Goal: Check status

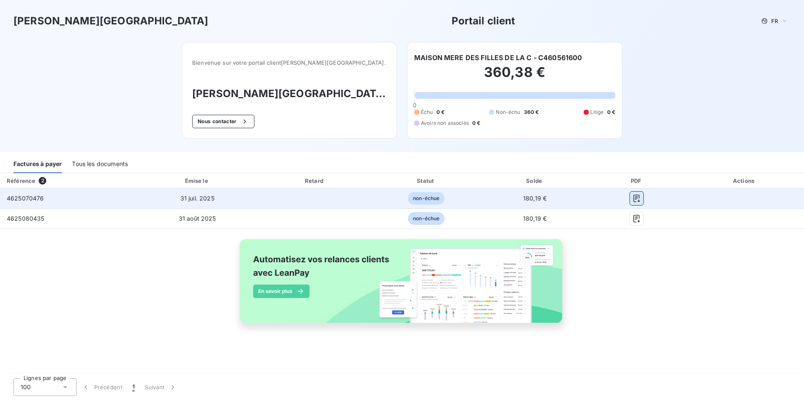
click at [638, 195] on icon "button" at bounding box center [636, 198] width 8 height 8
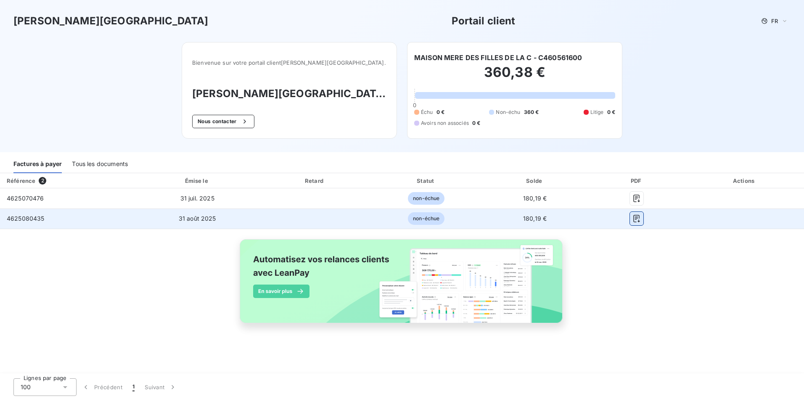
click at [637, 216] on icon "button" at bounding box center [636, 218] width 8 height 8
click at [639, 221] on icon "button" at bounding box center [636, 218] width 8 height 8
